Goal: Transaction & Acquisition: Obtain resource

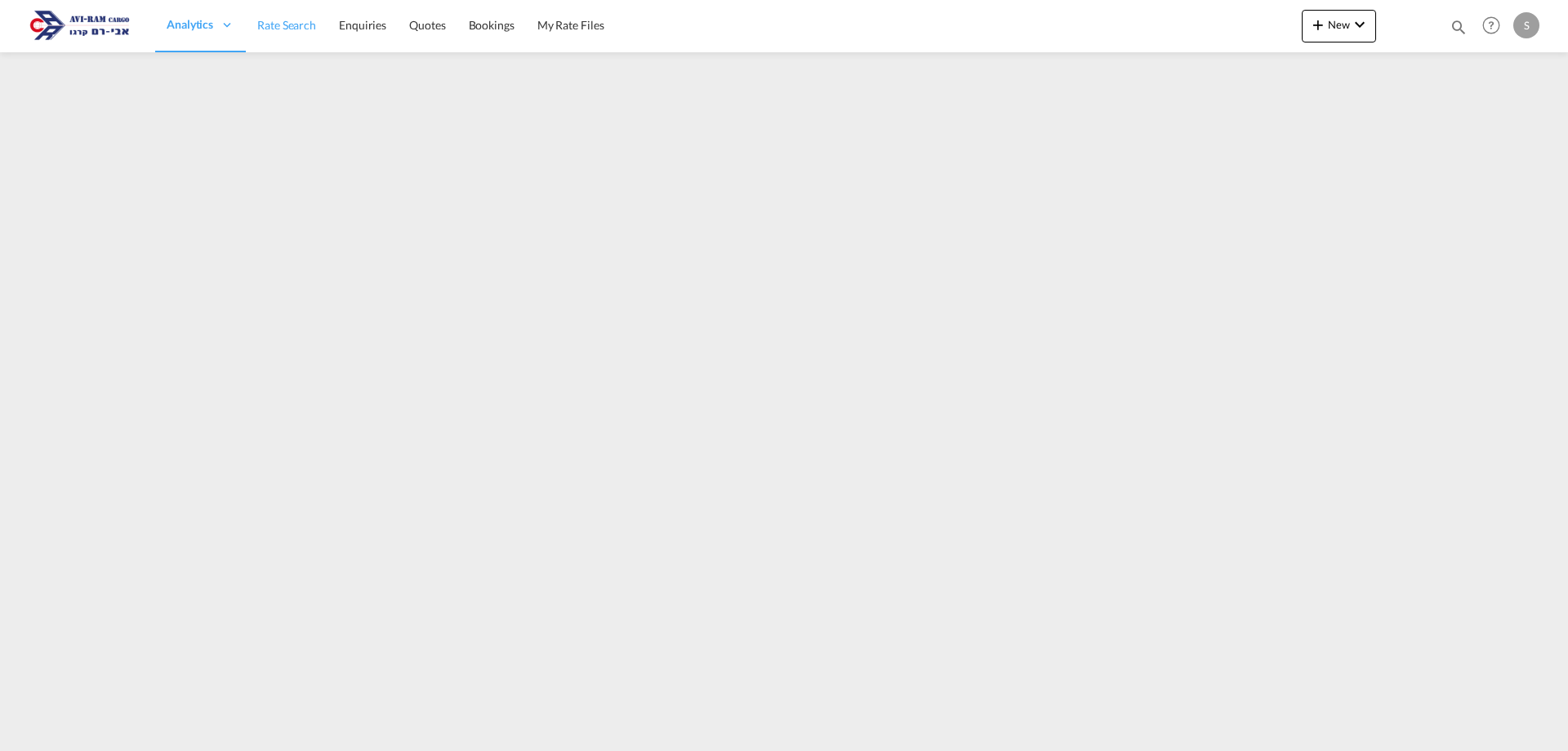
click at [285, 28] on span "Rate Search" at bounding box center [286, 25] width 59 height 14
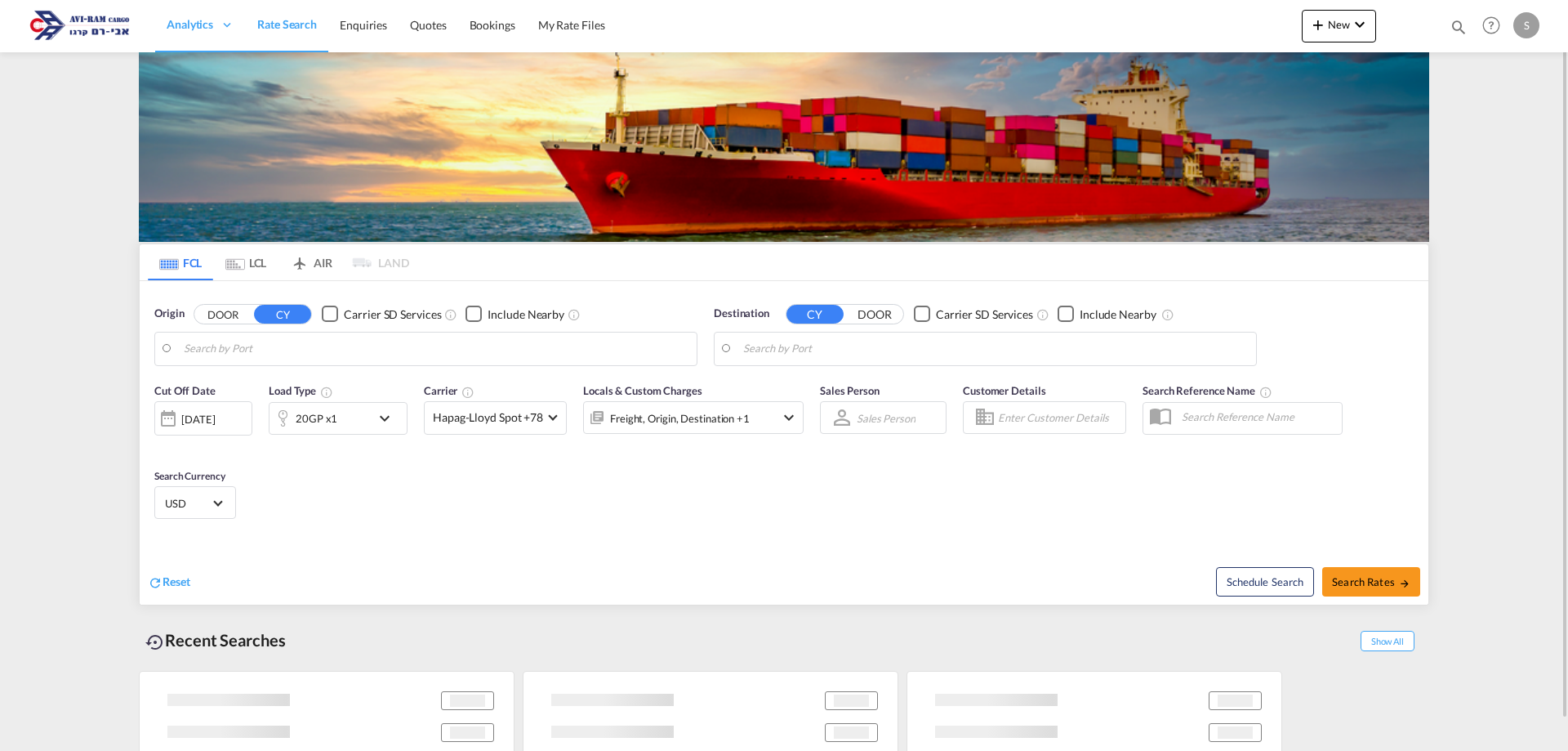
type input "[PERSON_NAME] ([PERSON_NAME]), [GEOGRAPHIC_DATA]"
type input "Ashdod, ILASH"
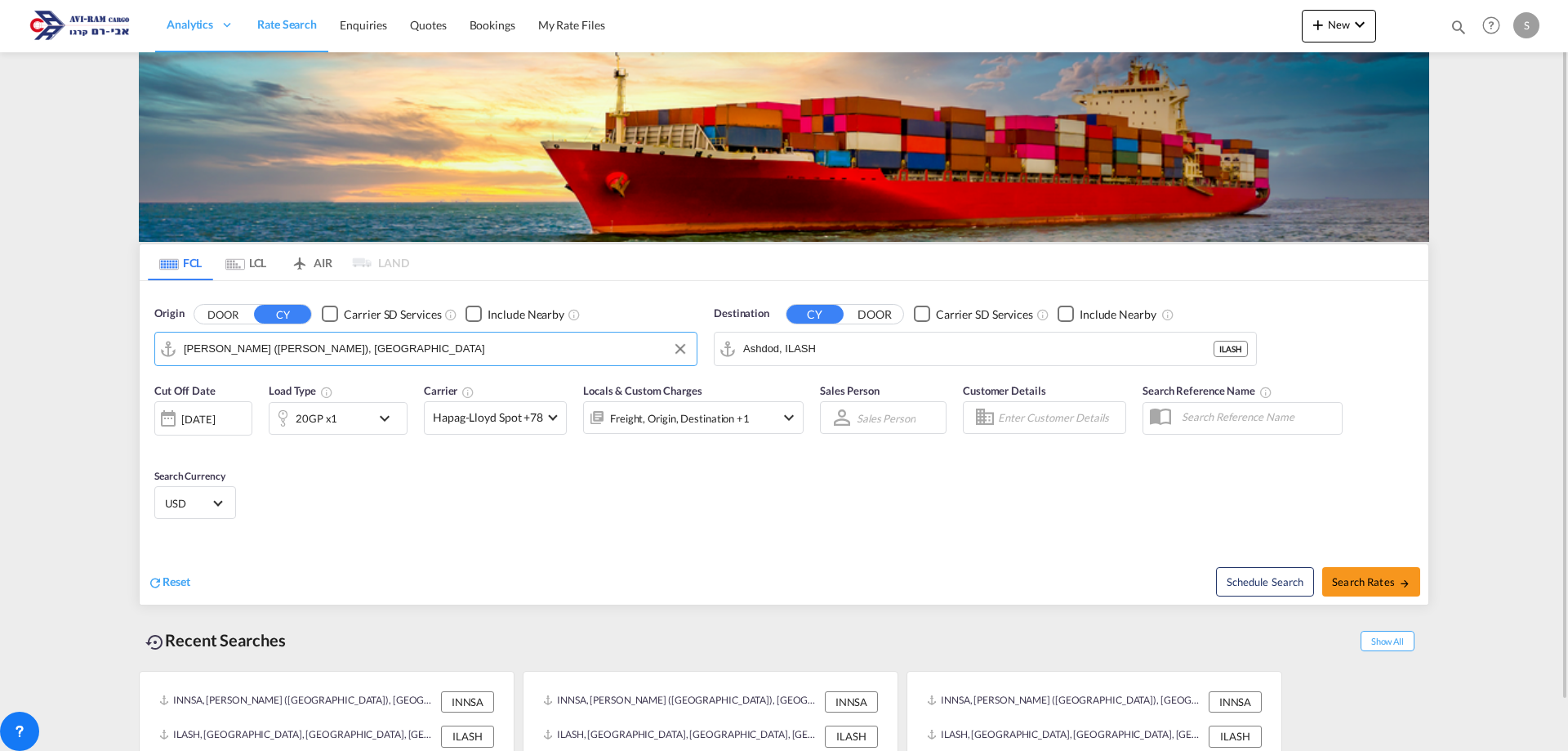
click at [281, 356] on input "[PERSON_NAME] ([PERSON_NAME]), [GEOGRAPHIC_DATA]" at bounding box center [436, 349] width 505 height 24
type input "r"
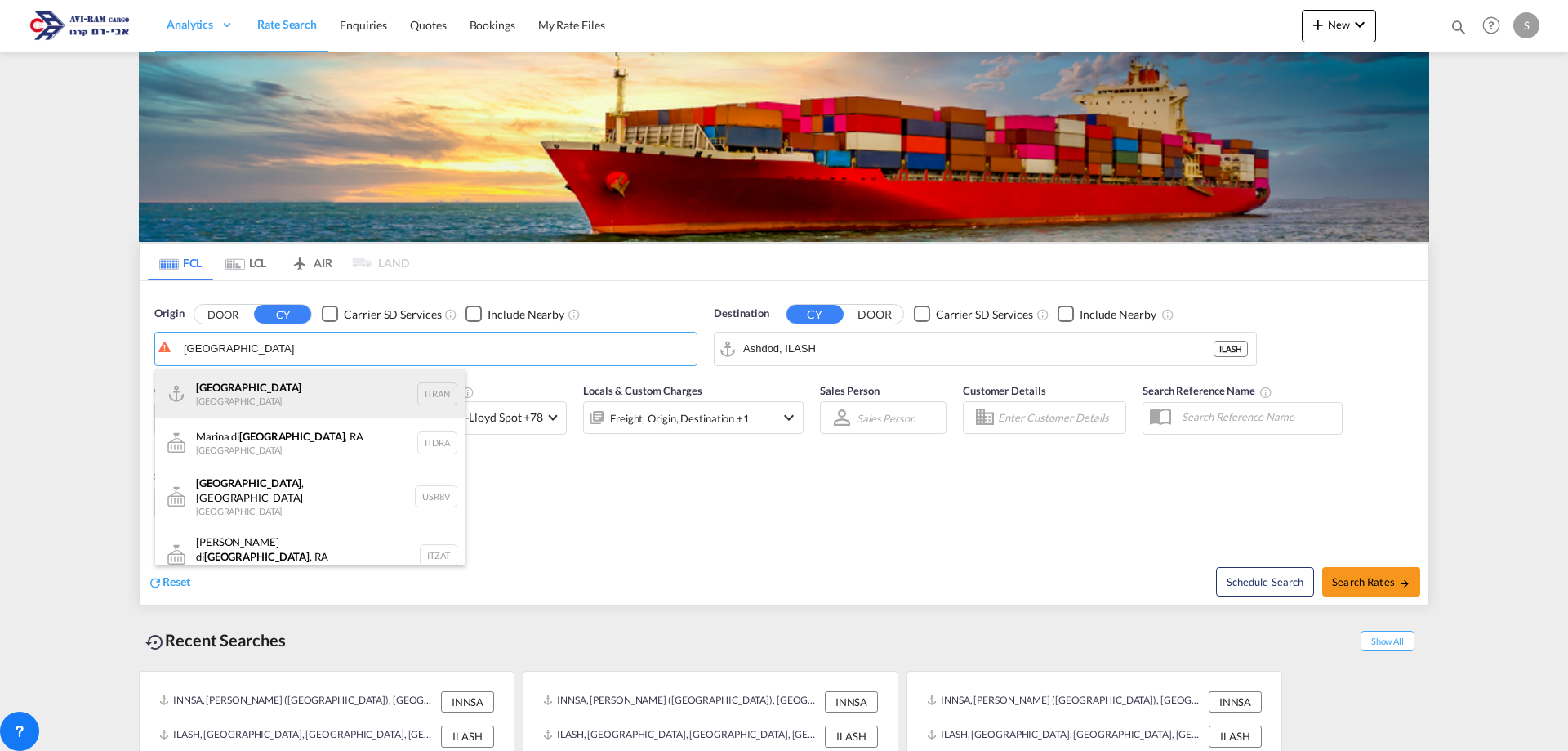
click at [267, 396] on div "Ravenna [GEOGRAPHIC_DATA] ITRAN" at bounding box center [311, 393] width 311 height 49
type input "[GEOGRAPHIC_DATA], ITRAN"
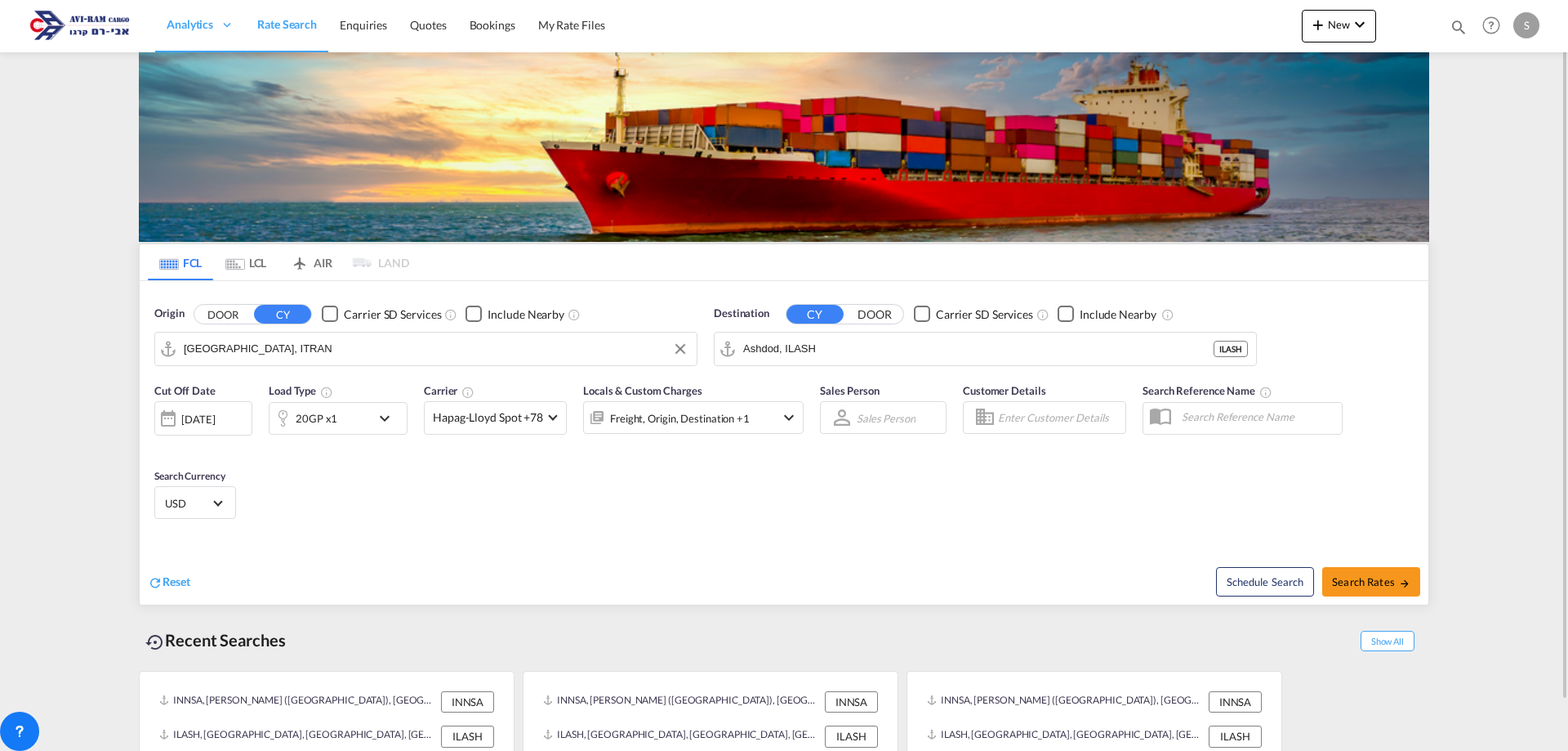
click at [341, 417] on div "20GP x1" at bounding box center [320, 419] width 101 height 33
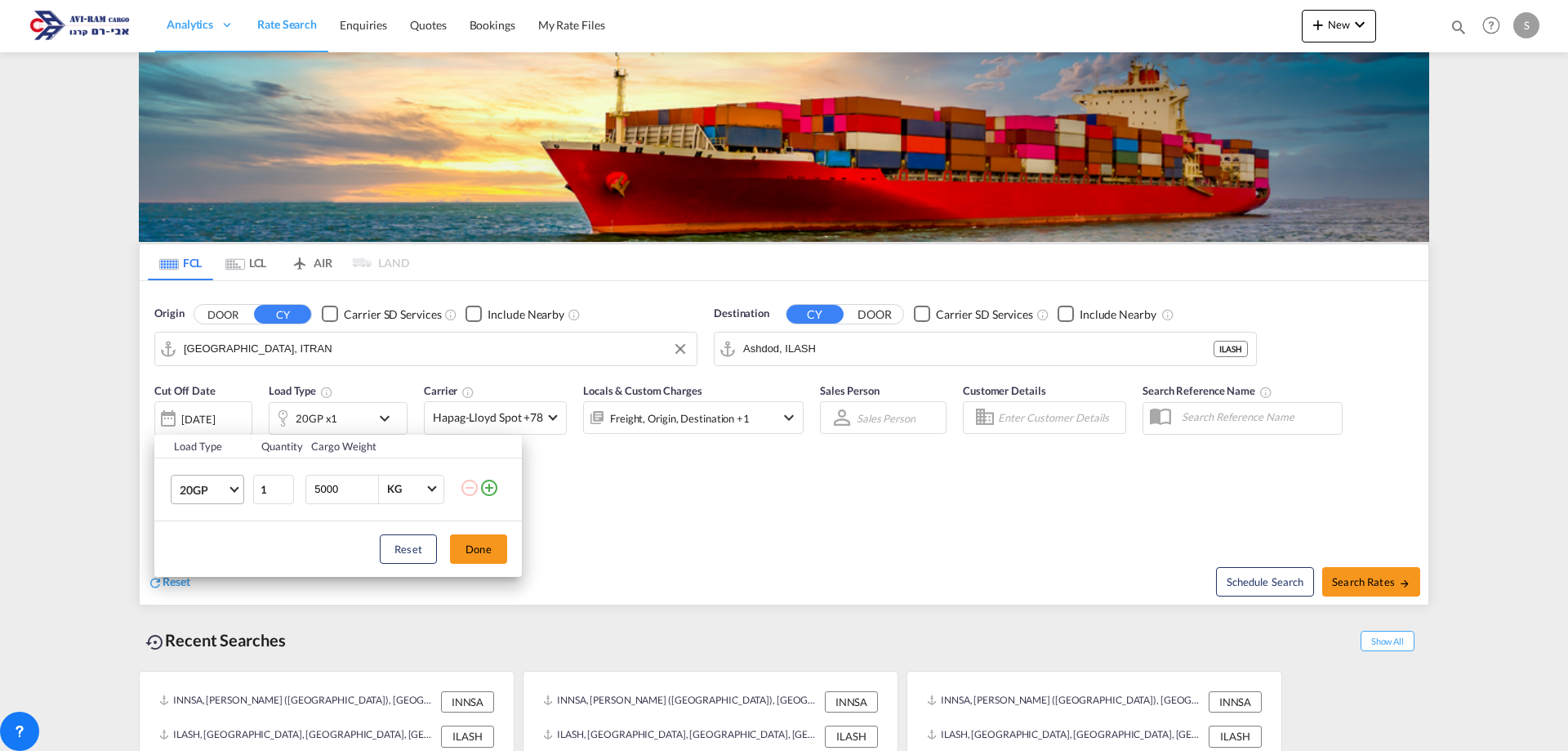
click at [209, 492] on span "20GP" at bounding box center [203, 490] width 48 height 17
click at [225, 563] on md-option "40HC" at bounding box center [222, 567] width 111 height 39
click at [489, 545] on button "Done" at bounding box center [479, 549] width 57 height 29
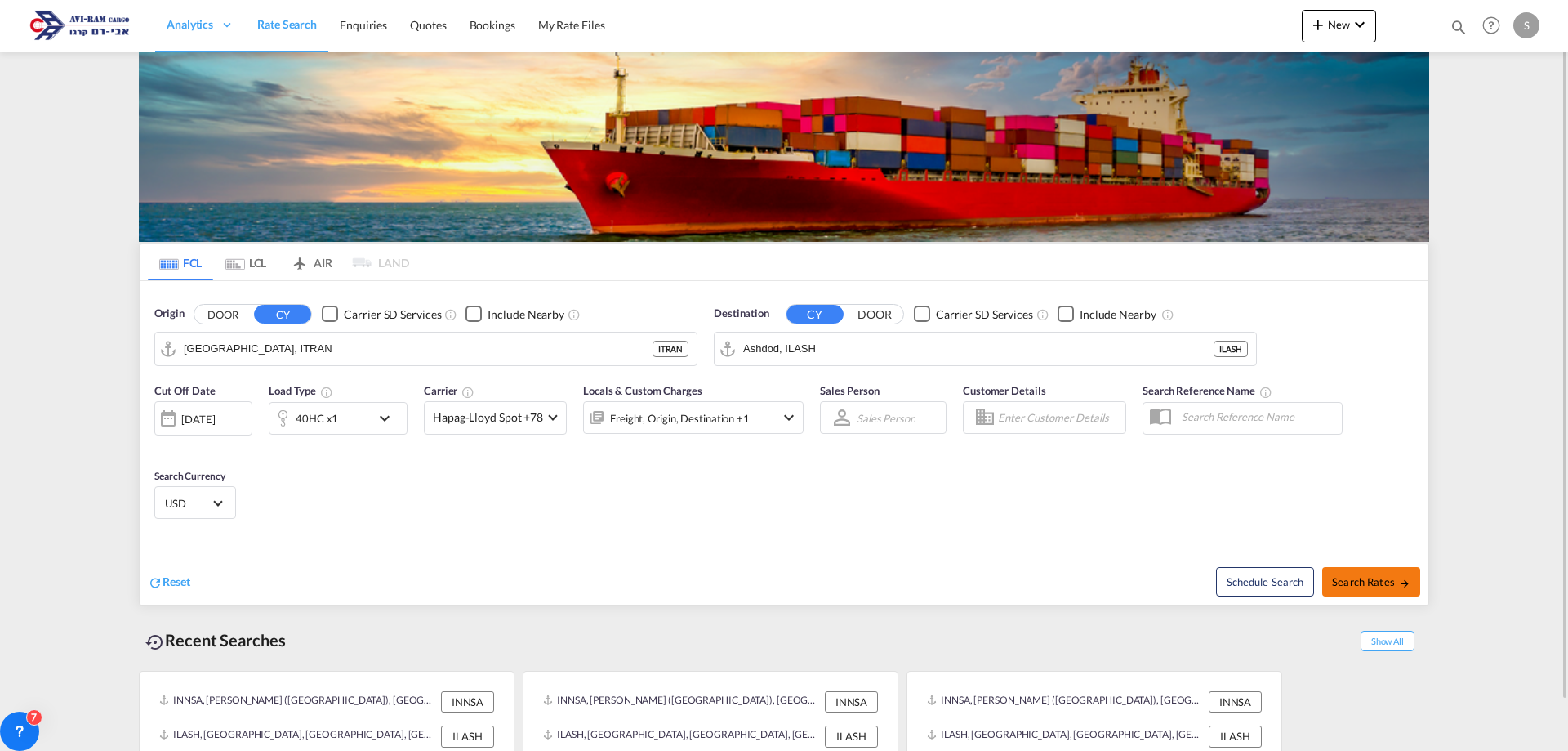
click at [1385, 585] on span "Search Rates" at bounding box center [1371, 581] width 79 height 13
type input "ITRAN to ILASH / [DATE]"
